Goal: Register for event/course

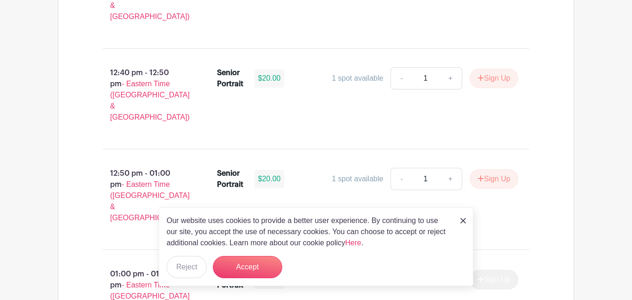
scroll to position [2846, 0]
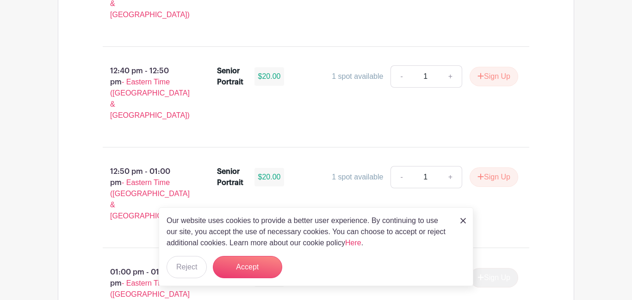
click at [465, 219] on img at bounding box center [464, 221] width 6 height 6
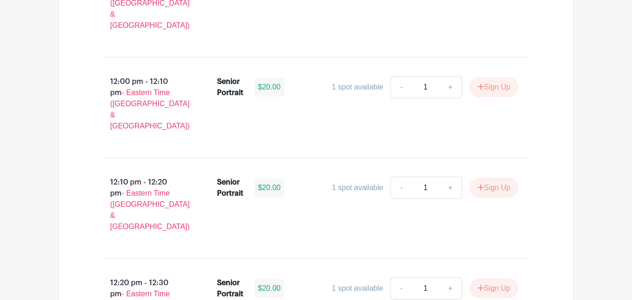
scroll to position [2433, 0]
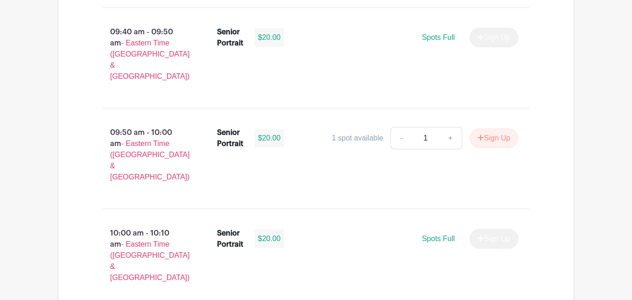
scroll to position [766, 0]
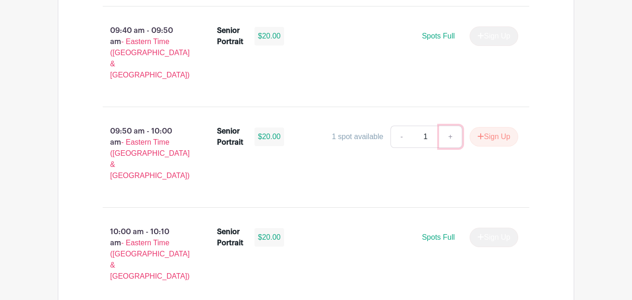
click at [453, 125] on link "+" at bounding box center [450, 136] width 23 height 22
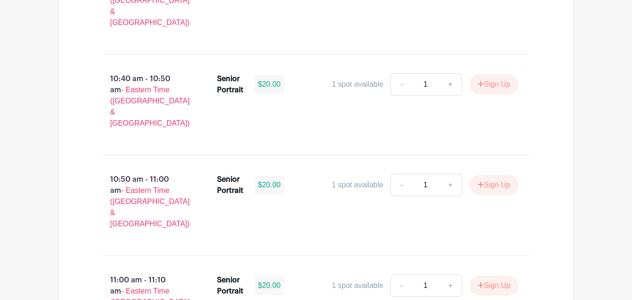
scroll to position [1321, 0]
click at [450, 273] on link "+" at bounding box center [450, 284] width 23 height 22
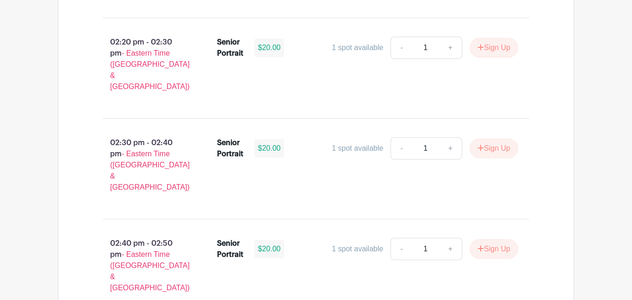
scroll to position [2995, 0]
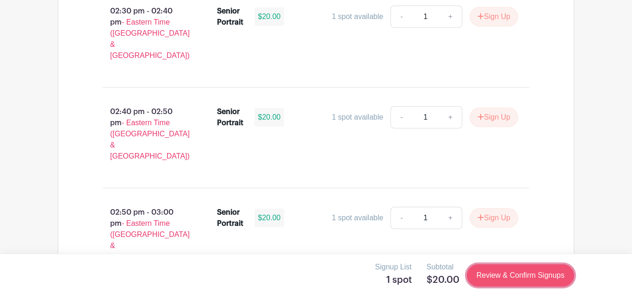
click at [500, 270] on link "Review & Confirm Signups" at bounding box center [520, 275] width 107 height 22
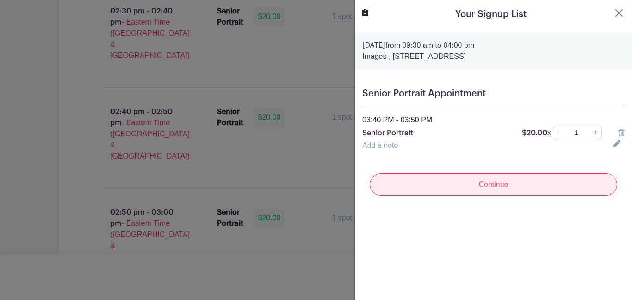
click at [445, 186] on input "Continue" at bounding box center [494, 184] width 248 height 22
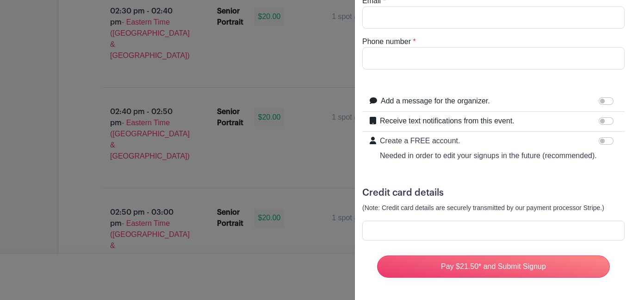
scroll to position [96, 0]
